Goal: Information Seeking & Learning: Learn about a topic

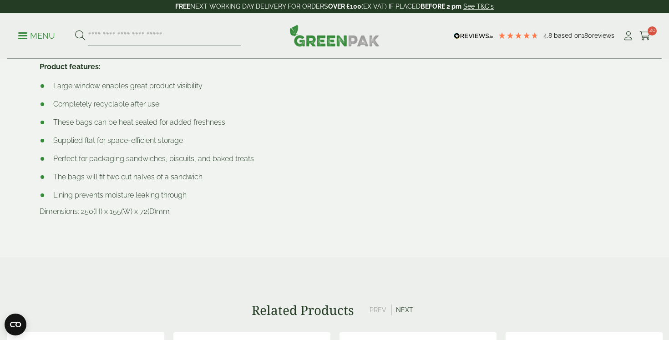
scroll to position [567, 0]
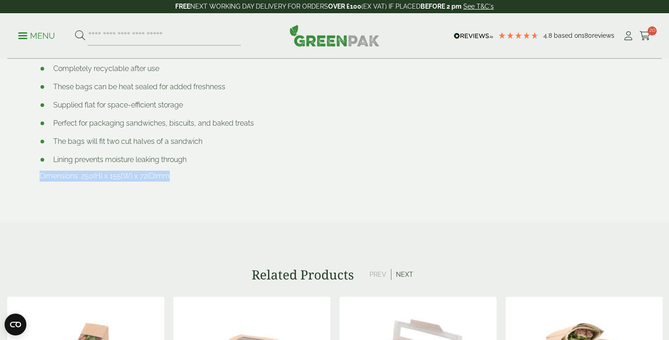
drag, startPoint x: 37, startPoint y: 174, endPoint x: 184, endPoint y: 174, distance: 147.1
click at [184, 174] on div "Description Plastic inserts sold separately Our laminated kraft bags are not on…" at bounding box center [184, 30] width 301 height 331
copy p "Dimensions: 250(H) x 155(W) x 72(D)mm"
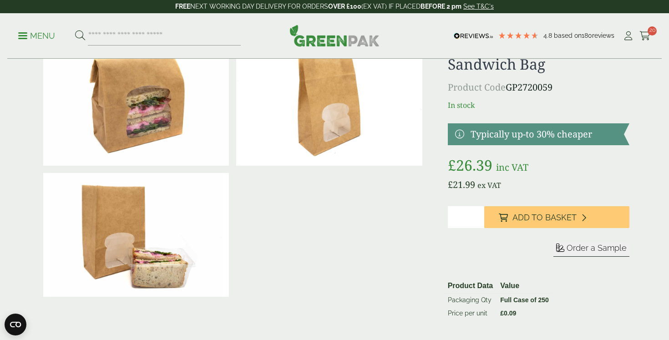
scroll to position [49, 0]
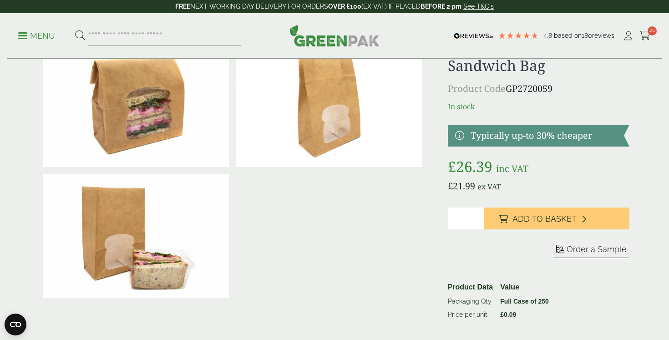
click at [349, 249] on div at bounding box center [233, 171] width 387 height 262
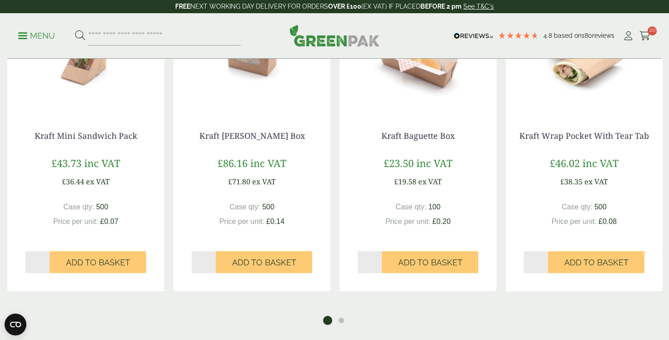
scroll to position [865, 0]
click at [341, 316] on button "2" at bounding box center [341, 320] width 9 height 9
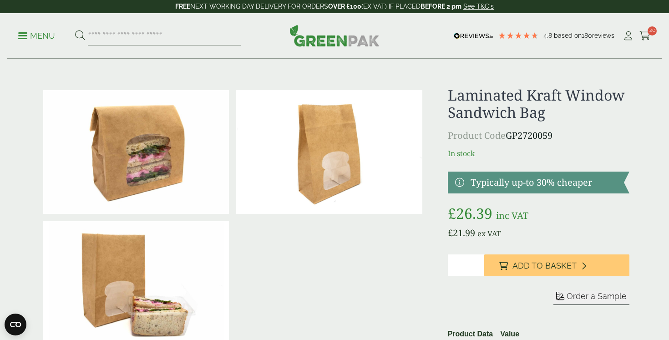
scroll to position [0, 0]
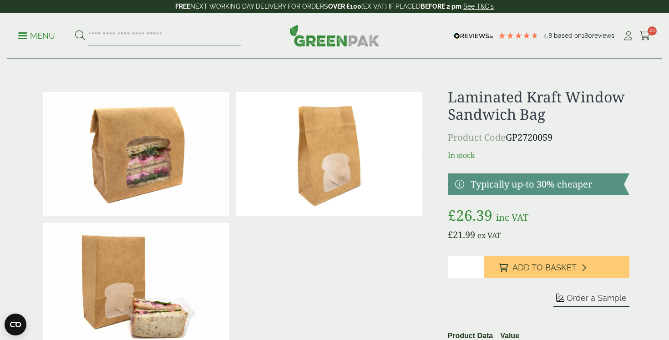
click at [46, 36] on p "Menu" at bounding box center [36, 36] width 37 height 11
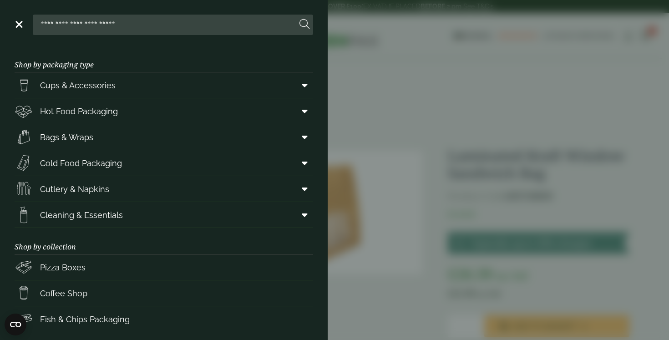
click at [482, 130] on aside "Close Shop by packaging type Cups & Accessories Hot Drink Paper Cups Smoothie C…" at bounding box center [334, 170] width 669 height 340
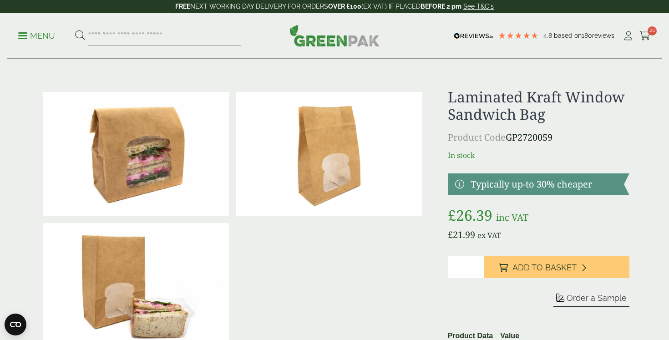
click at [31, 37] on p "Menu" at bounding box center [36, 36] width 37 height 11
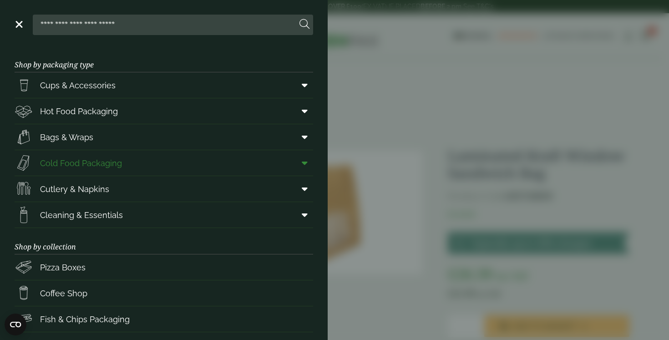
click at [111, 161] on span "Cold Food Packaging" at bounding box center [81, 163] width 82 height 12
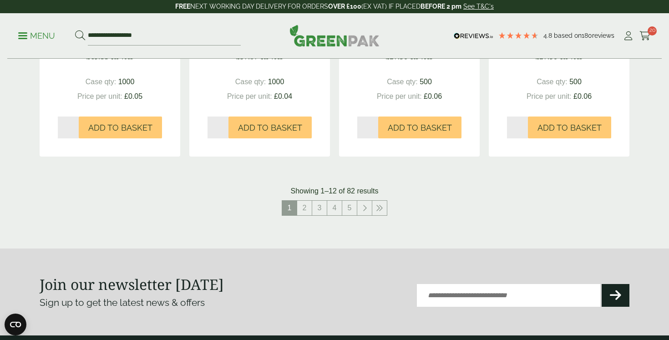
scroll to position [995, 0]
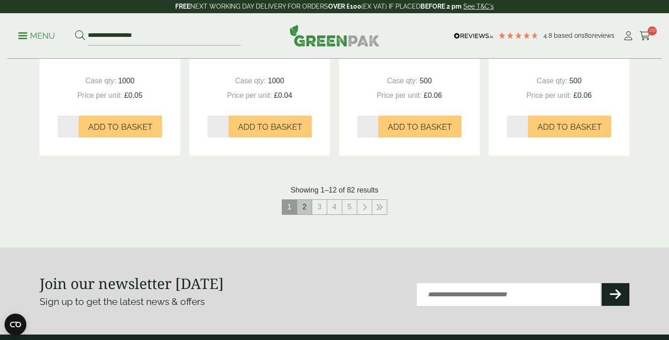
click at [306, 210] on link "2" at bounding box center [304, 207] width 15 height 15
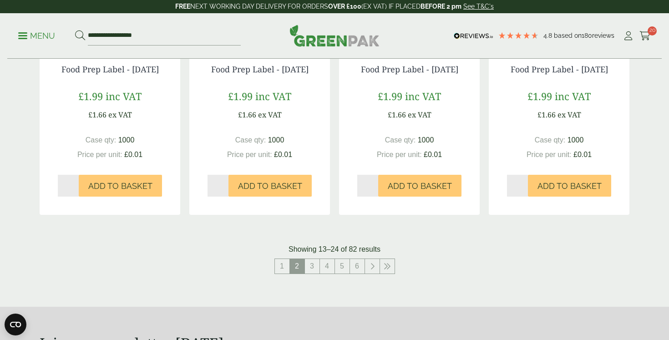
scroll to position [950, 0]
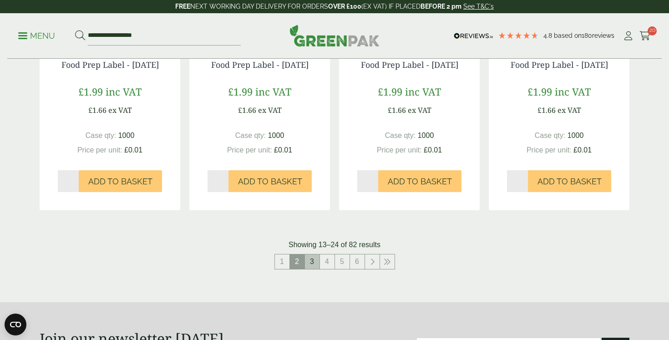
click at [317, 268] on link "3" at bounding box center [312, 262] width 15 height 15
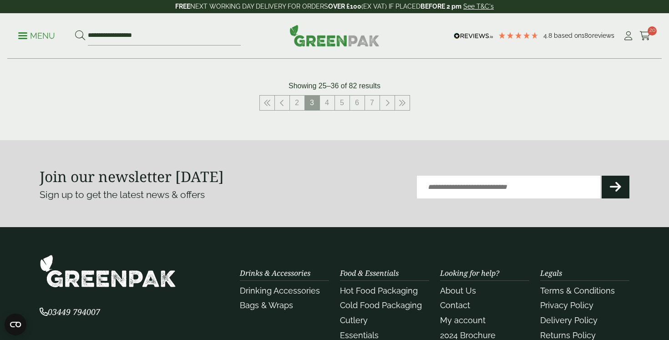
scroll to position [976, 0]
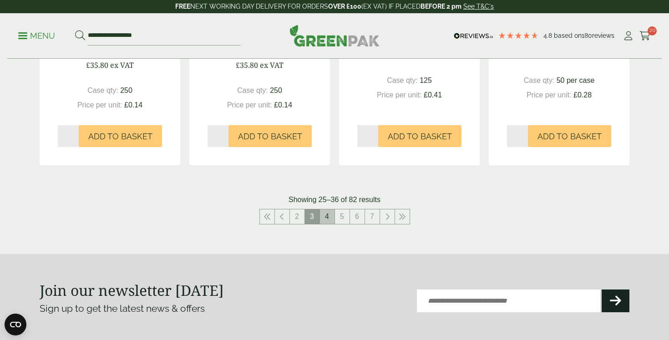
click at [330, 224] on link "4" at bounding box center [327, 216] width 15 height 15
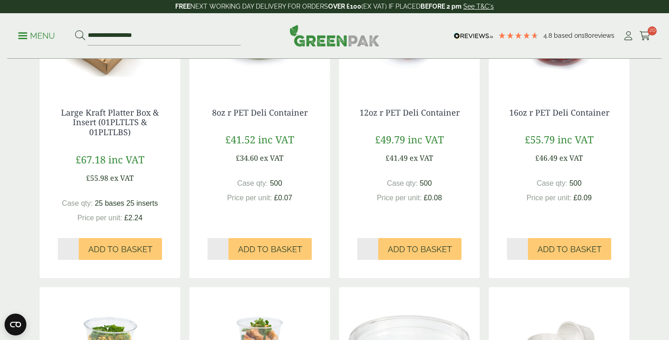
scroll to position [1063, 0]
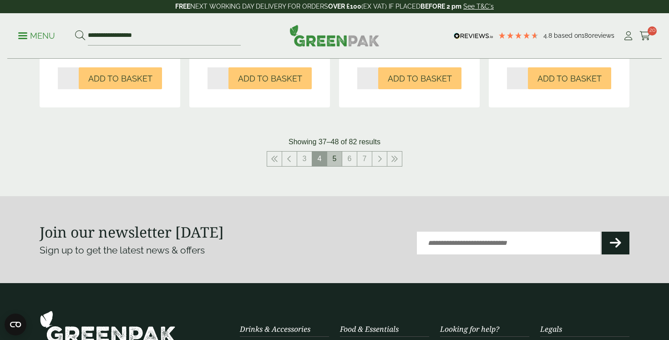
click at [331, 161] on link "5" at bounding box center [334, 159] width 15 height 15
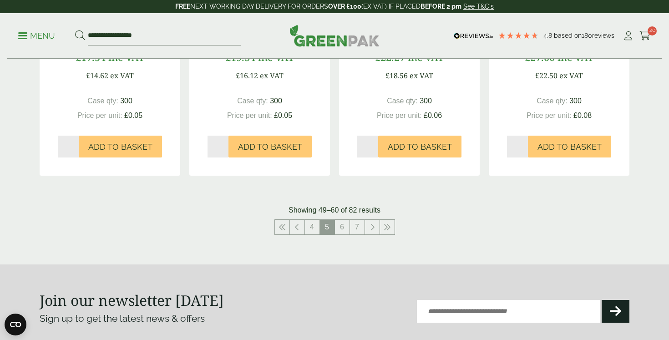
scroll to position [1029, 0]
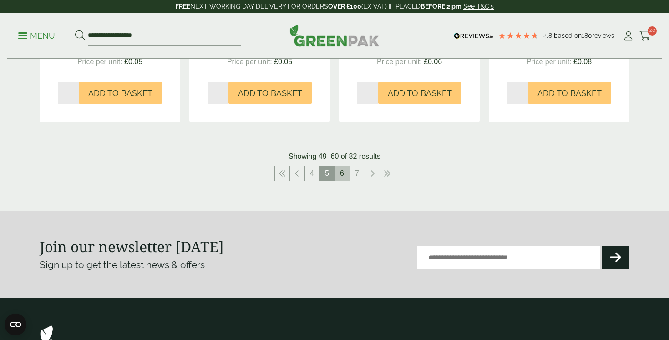
click at [339, 174] on link "6" at bounding box center [342, 173] width 15 height 15
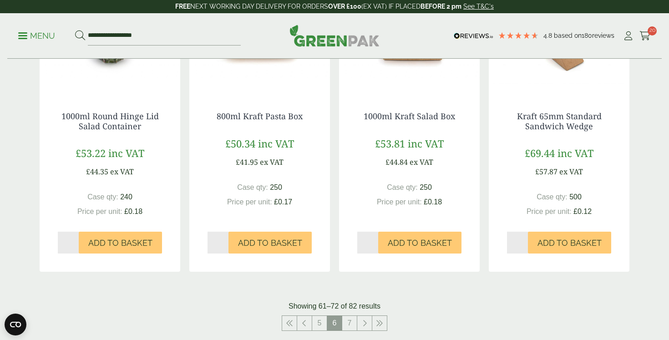
scroll to position [889, 0]
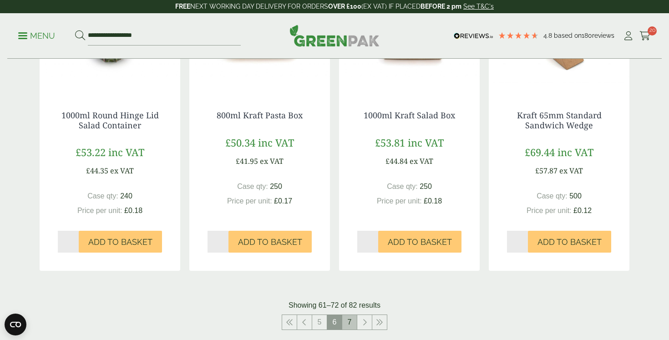
click at [351, 318] on link "7" at bounding box center [349, 322] width 15 height 15
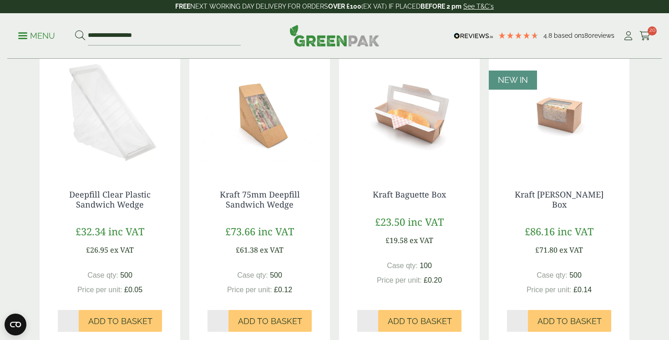
scroll to position [203, 0]
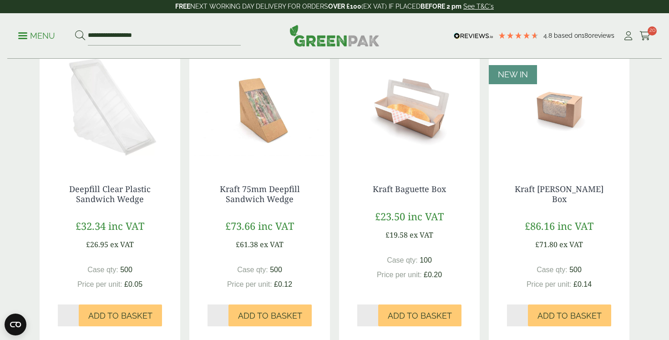
click at [577, 109] on img at bounding box center [559, 109] width 141 height 114
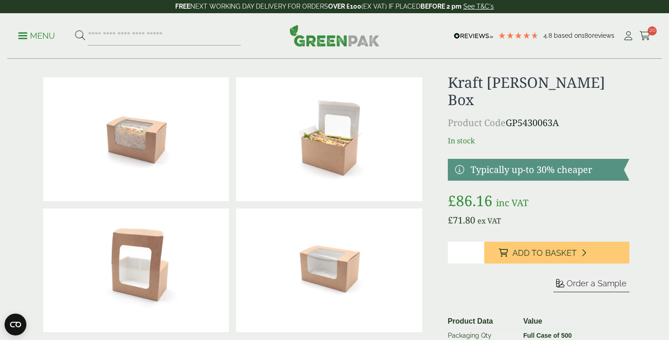
scroll to position [14, 0]
